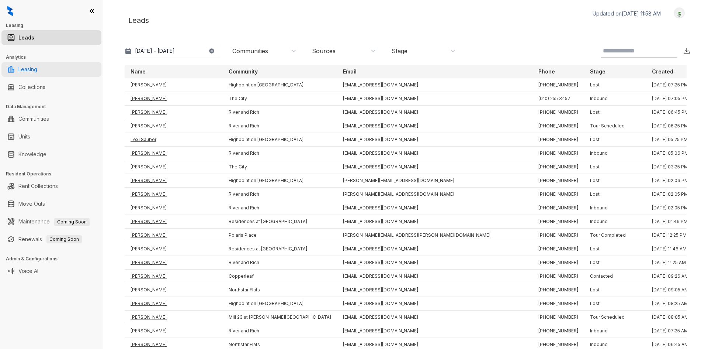
click at [37, 71] on link "Leasing" at bounding box center [27, 69] width 19 height 15
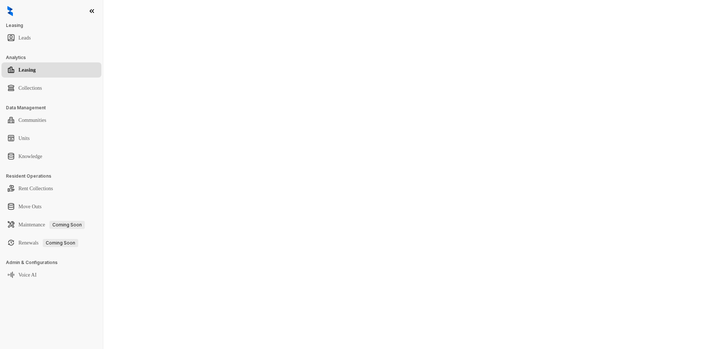
select select "******"
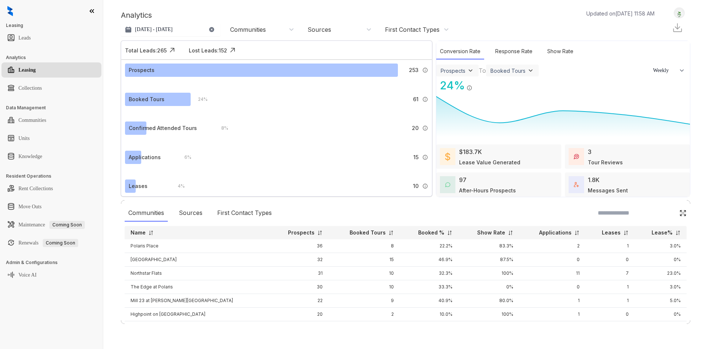
click at [388, 235] on img at bounding box center [391, 233] width 6 height 6
click at [574, 234] on img at bounding box center [577, 233] width 6 height 6
click at [512, 52] on div "Response Rate" at bounding box center [514, 52] width 45 height 16
select select "******"
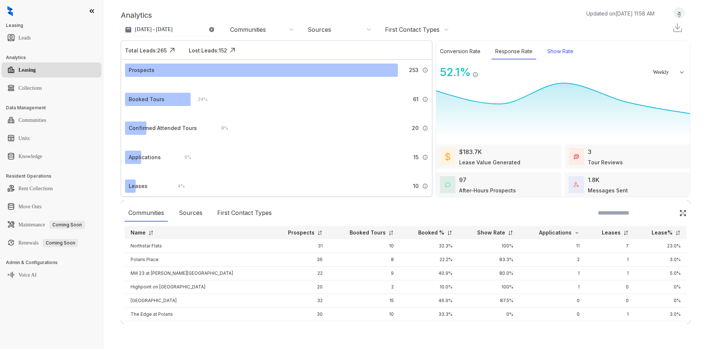
click at [564, 49] on div "Show Rate" at bounding box center [561, 52] width 34 height 16
select select "******"
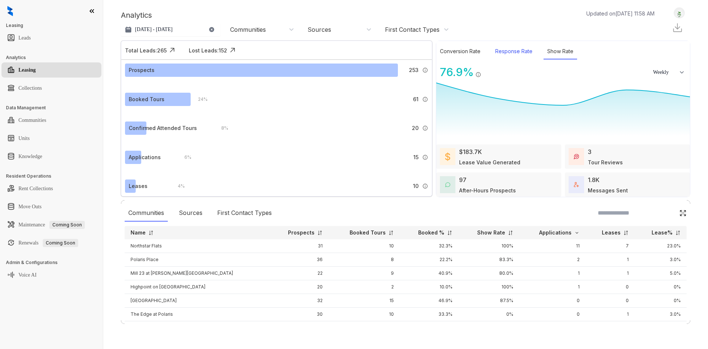
click at [497, 49] on div "Response Rate" at bounding box center [514, 52] width 45 height 16
select select "******"
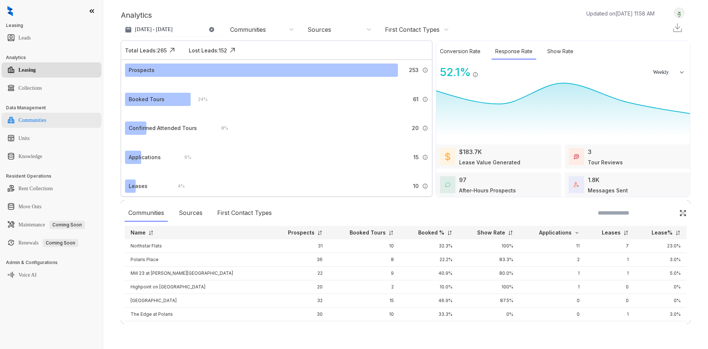
click at [42, 116] on link "Communities" at bounding box center [32, 120] width 28 height 15
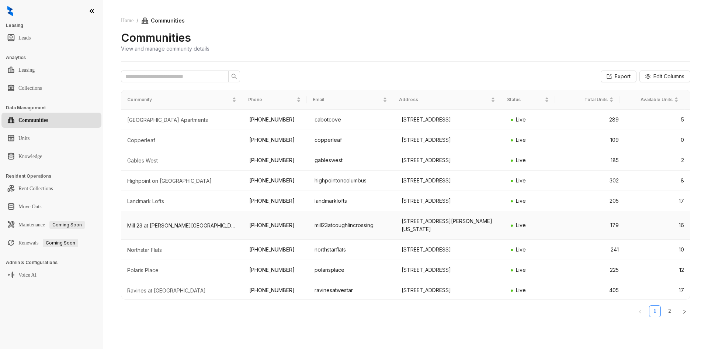
click at [158, 229] on div "Mill 23 at [PERSON_NAME][GEOGRAPHIC_DATA]" at bounding box center [182, 225] width 110 height 7
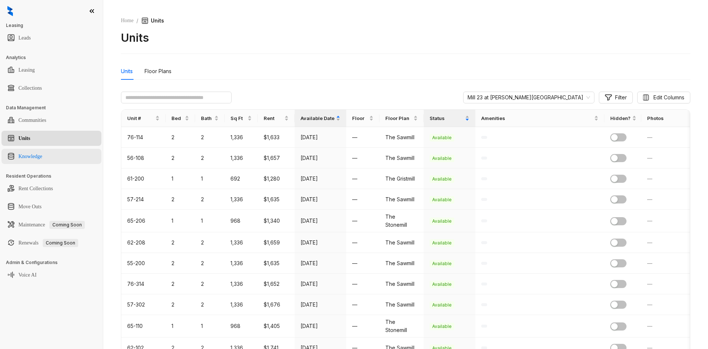
click at [42, 153] on link "Knowledge" at bounding box center [30, 156] width 24 height 15
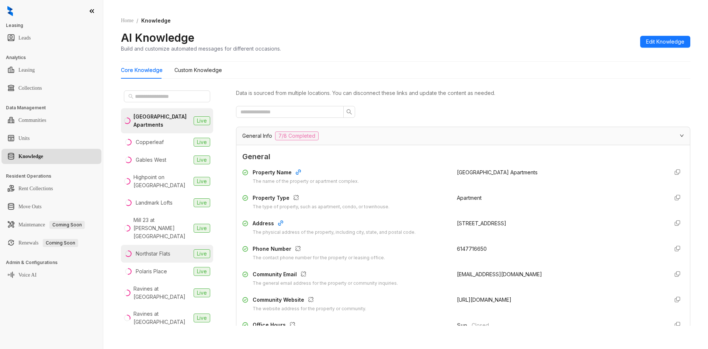
scroll to position [37, 0]
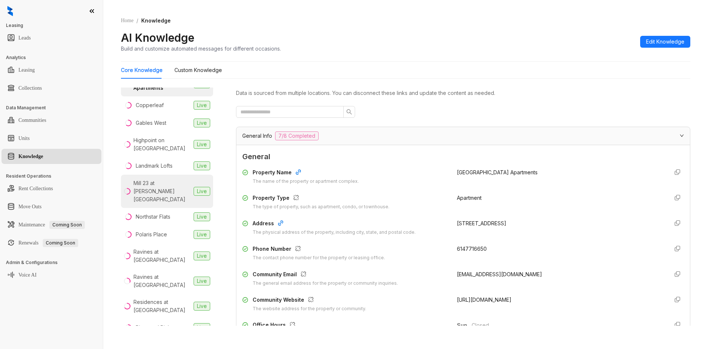
click at [156, 184] on div "Mill 23 at [PERSON_NAME][GEOGRAPHIC_DATA]" at bounding box center [162, 191] width 57 height 24
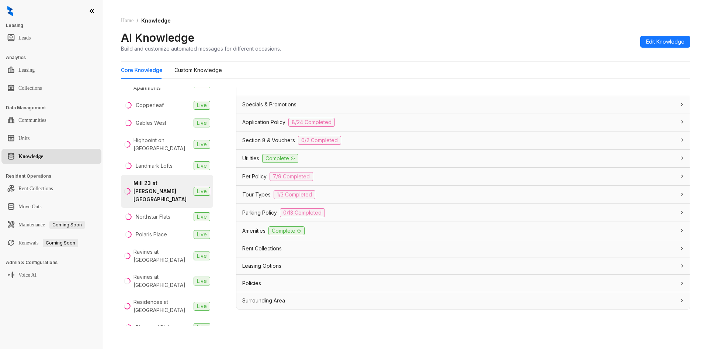
scroll to position [23, 0]
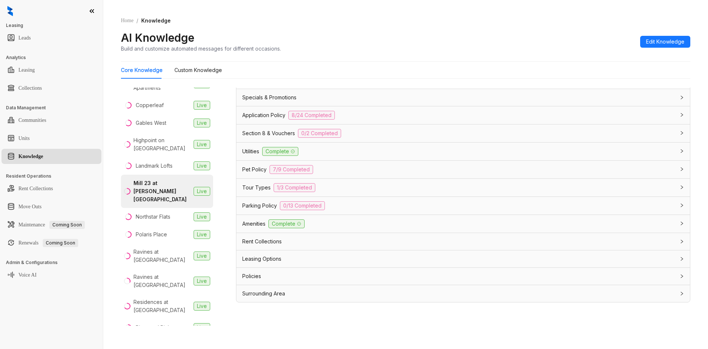
click at [351, 261] on div "Leasing Options" at bounding box center [458, 259] width 433 height 8
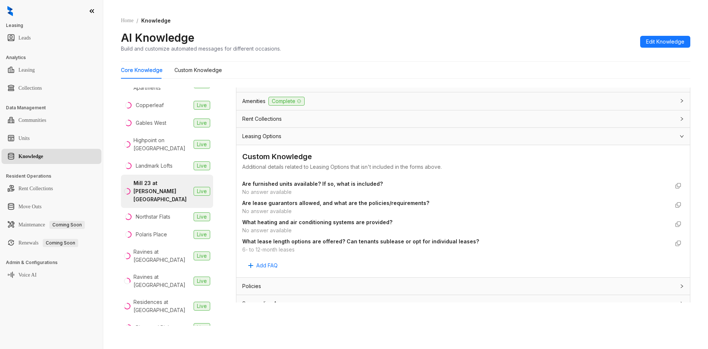
scroll to position [545, 0]
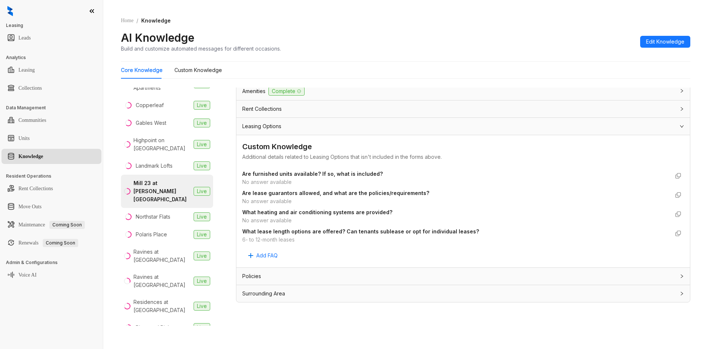
click at [334, 279] on div "Policies" at bounding box center [458, 276] width 433 height 8
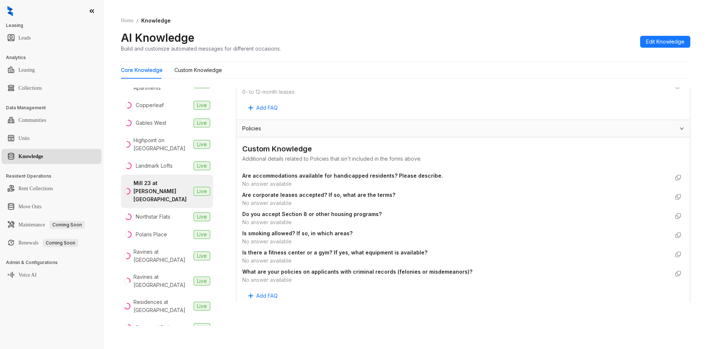
scroll to position [716, 0]
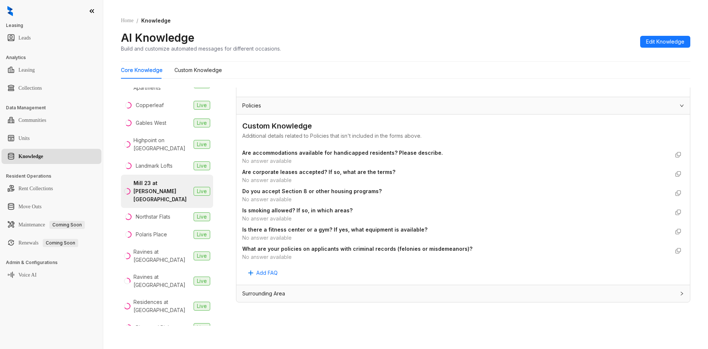
click at [347, 287] on div "Surrounding Area" at bounding box center [463, 293] width 454 height 17
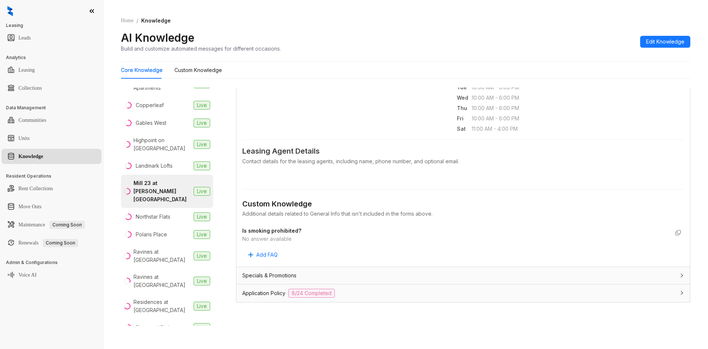
scroll to position [0, 0]
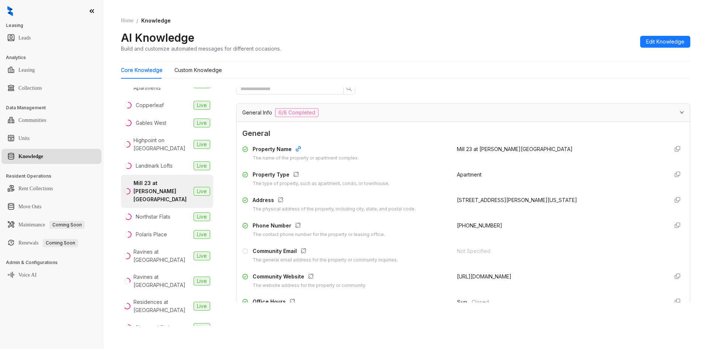
drag, startPoint x: 345, startPoint y: 256, endPoint x: 332, endPoint y: 195, distance: 62.8
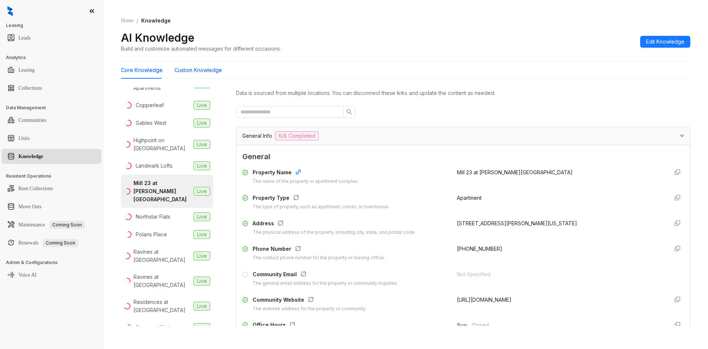
click at [210, 68] on Knowledge "Custom Knowledge" at bounding box center [198, 70] width 48 height 8
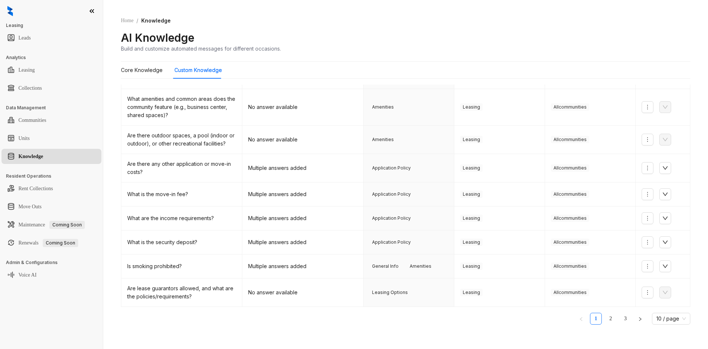
scroll to position [96, 0]
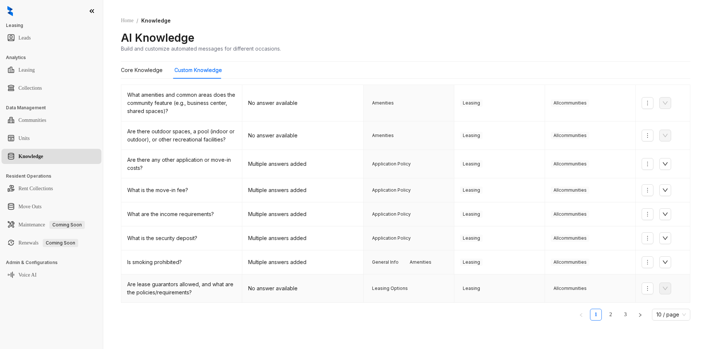
drag, startPoint x: 216, startPoint y: 281, endPoint x: 277, endPoint y: 282, distance: 60.5
click at [277, 282] on td "No answer available" at bounding box center [302, 288] width 121 height 28
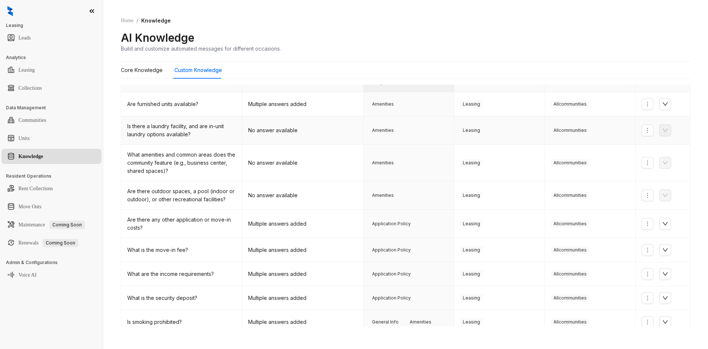
scroll to position [0, 0]
